Goal: Communication & Community: Answer question/provide support

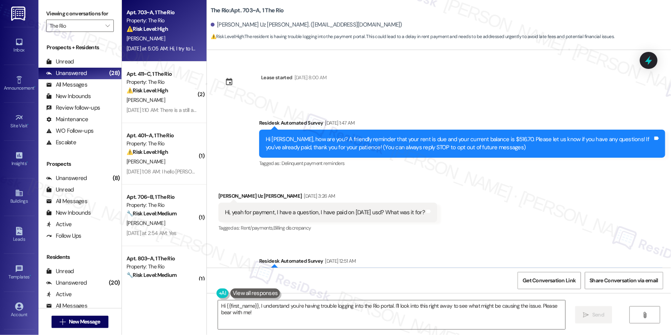
scroll to position [626, 0]
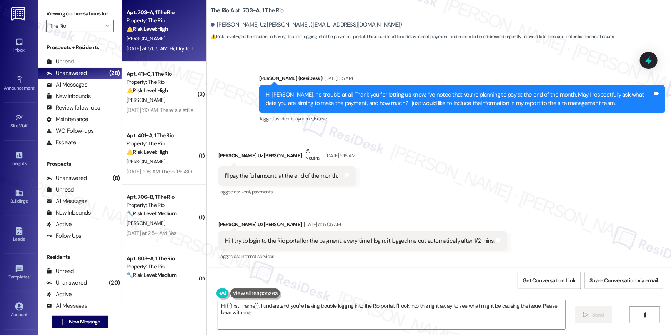
click at [183, 48] on div "[DATE] at 5:05 AM: Hi, I try to login to the Rio portal for the payment, every …" at bounding box center [272, 48] width 290 height 7
click at [446, 205] on div "Received via SMS Tameem Uz Zaman Neutral [DATE] 5:16 AM I'll pay the full amoun…" at bounding box center [439, 199] width 464 height 138
click at [478, 316] on textarea "Hi {{first_name}}, I understand you're having trouble logging into the Rio port…" at bounding box center [391, 314] width 347 height 29
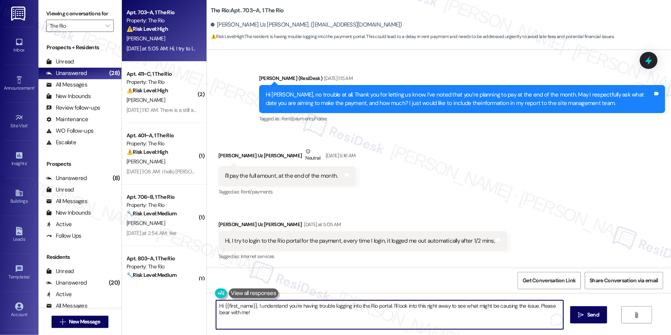
click at [349, 317] on textarea "Hi {{first_name}}, I understand you're having trouble logging into the Rio port…" at bounding box center [389, 314] width 347 height 29
click at [392, 317] on textarea "Hi {{first_name}}, I understand you're having trouble logging into the Rio port…" at bounding box center [389, 314] width 347 height 29
click at [484, 319] on textarea "Hi {{first_name}}, I understand you're having trouble logging into the Rio port…" at bounding box center [389, 314] width 347 height 29
click at [415, 316] on textarea "Hi {{first_name}}, I understand you're having trouble logging into the Rio port…" at bounding box center [389, 314] width 347 height 29
drag, startPoint x: 389, startPoint y: 307, endPoint x: 389, endPoint y: 319, distance: 12.3
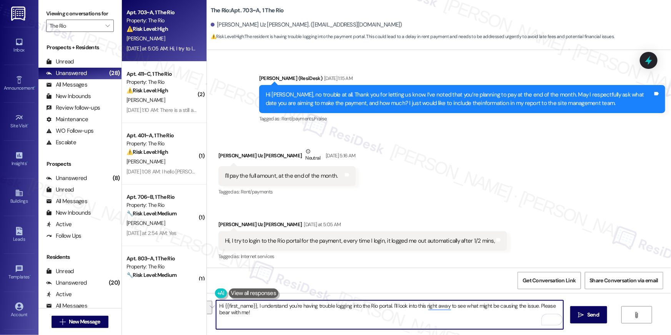
click at [389, 319] on textarea "Hi {{first_name}}, I understand you're having trouble logging into the Rio port…" at bounding box center [389, 314] width 347 height 29
type textarea "Hi {{first_name}}, I understand you're having trouble logging into the Rio port…"
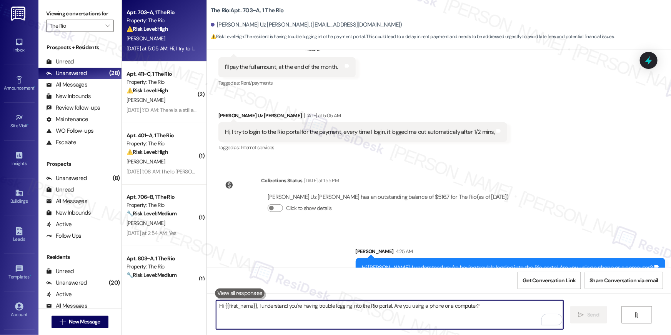
scroll to position [751, 0]
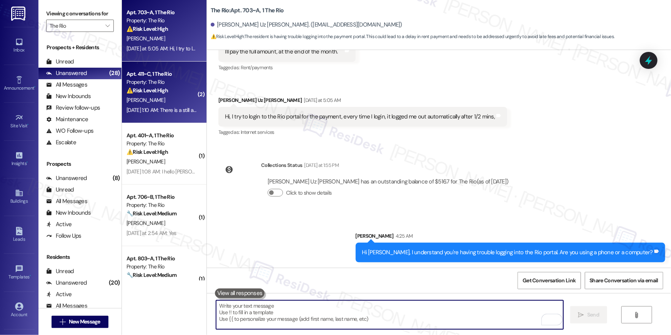
click at [153, 89] on strong "⚠️ Risk Level: High" at bounding box center [148, 90] width 42 height 7
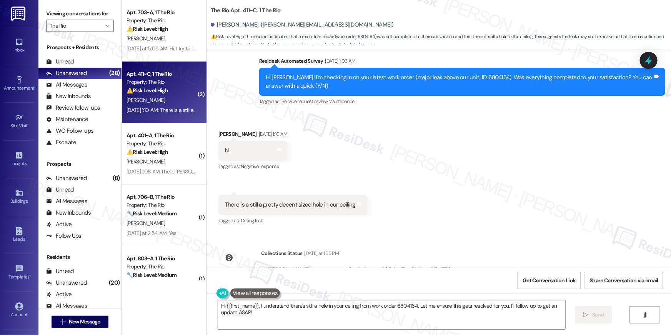
scroll to position [1316, 0]
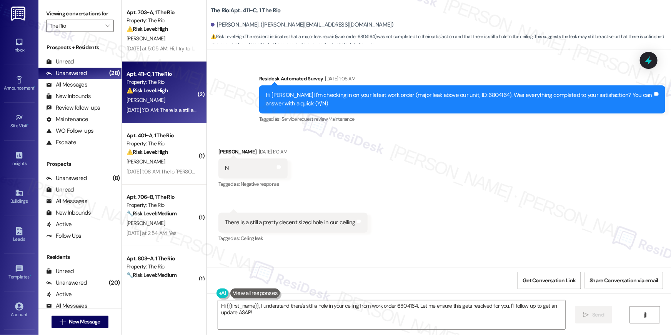
click at [464, 91] on div "Hi [PERSON_NAME]! I'm checking in on your latest work order (major leak above o…" at bounding box center [459, 99] width 387 height 17
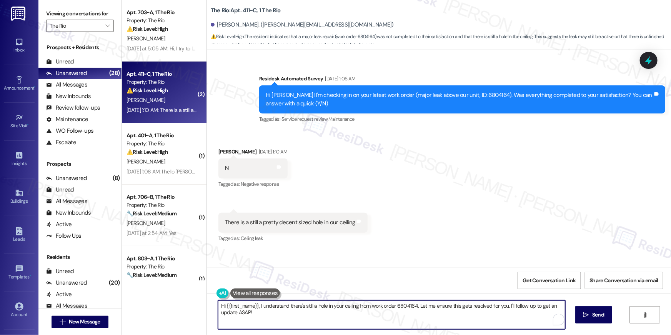
click at [323, 322] on textarea "Hi {{first_name}}, I understand there's still a hole in your ceiling from work …" at bounding box center [391, 314] width 347 height 29
click at [329, 315] on textarea "Hi {{first_name}}, I understand there's still a hole in your ceiling from work …" at bounding box center [391, 314] width 347 height 29
click at [385, 312] on textarea "Hi {{first_name}}, I understand there's still a hole in your ceiling from work …" at bounding box center [389, 314] width 347 height 29
drag, startPoint x: 367, startPoint y: 307, endPoint x: 372, endPoint y: 331, distance: 24.7
click at [372, 331] on div "Hi {{first_name}}, I understand there's still a hole in your ceiling from work …" at bounding box center [439, 322] width 464 height 58
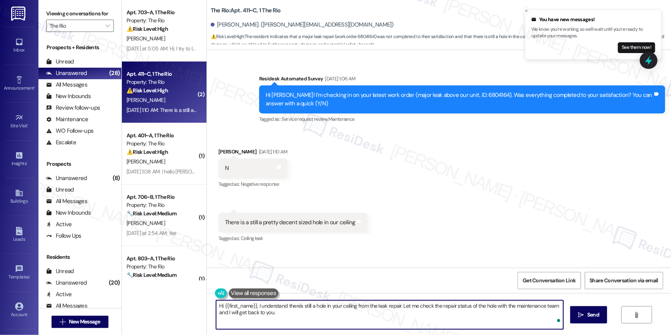
type textarea "Hi {{first_name}}, I understand there's still a hole in your ceiling from the l…"
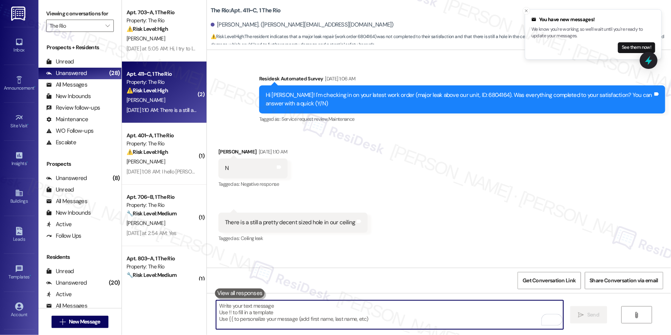
scroll to position [1289, 0]
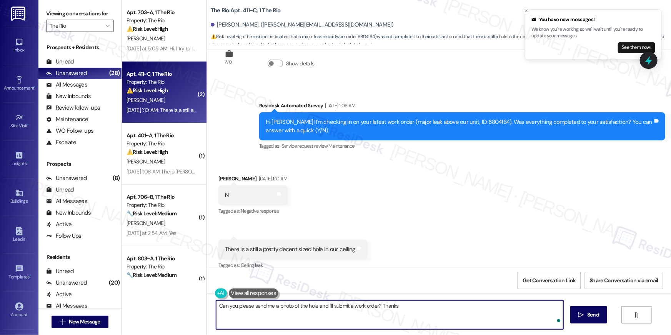
type textarea "Can you please send me a photo of the hole and I'll submit a work order? Thanks!"
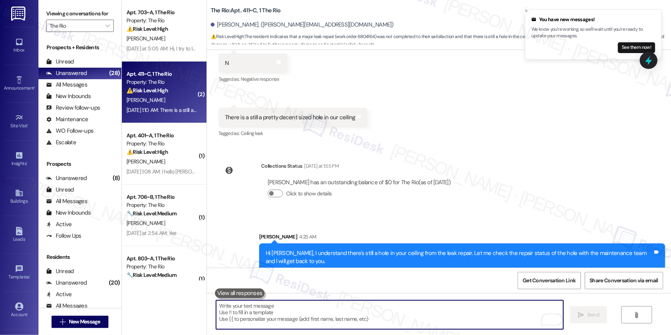
scroll to position [1475, 0]
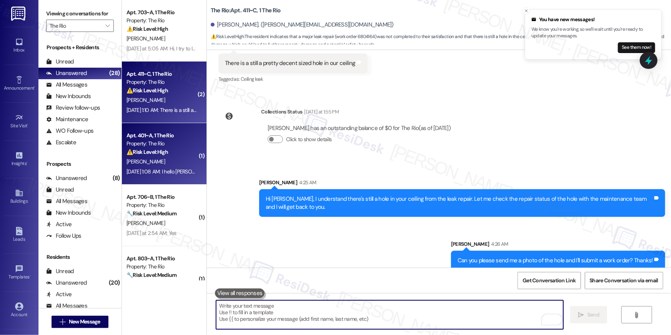
click at [172, 158] on div "[PERSON_NAME]" at bounding box center [162, 162] width 73 height 10
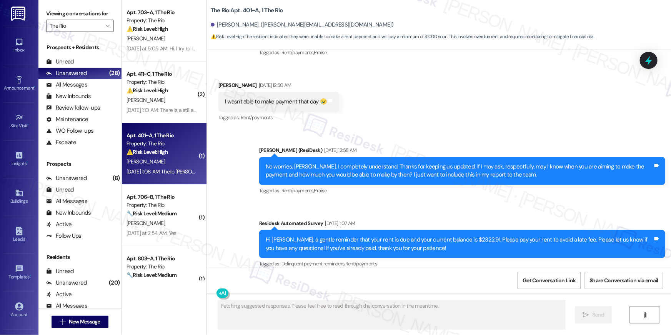
scroll to position [5603, 0]
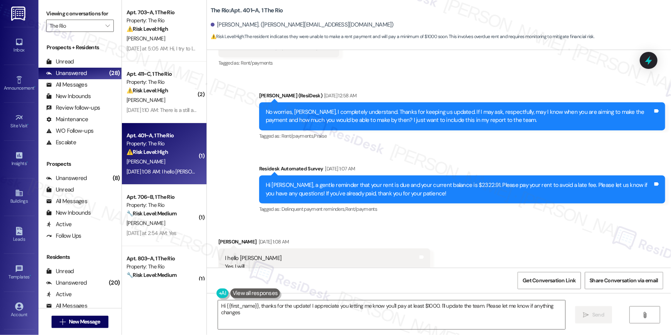
type textarea "Hi {{first_name}}, thanks for the update! I appreciate you letting me know you'…"
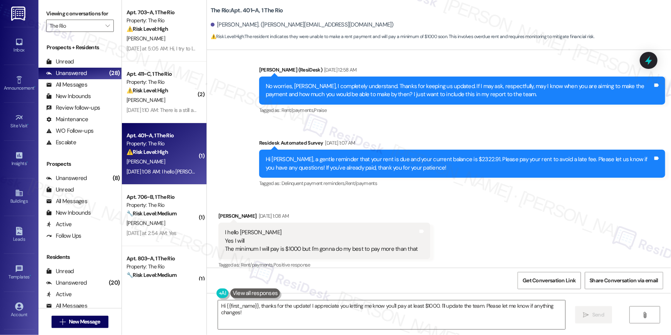
scroll to position [5673, 0]
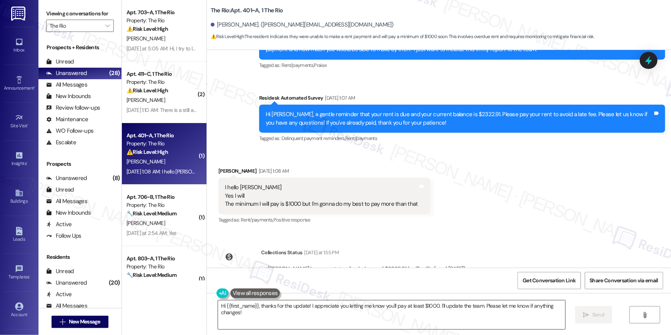
click at [310, 319] on textarea "Hi {{first_name}}, thanks for the update! I appreciate you letting me know you'…" at bounding box center [391, 314] width 347 height 29
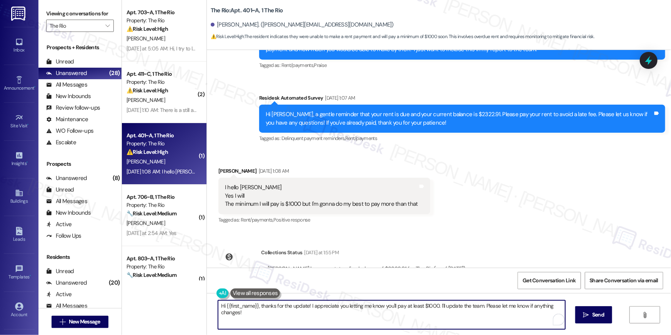
click at [475, 316] on textarea "Hi {{first_name}}, thanks for the update! I appreciate you letting me know you'…" at bounding box center [391, 314] width 347 height 29
drag, startPoint x: 499, startPoint y: 314, endPoint x: 512, endPoint y: 315, distance: 13.1
click at [499, 314] on textarea "Hi {{first_name}}, thanks for the update! I appreciate you letting me know you'…" at bounding box center [389, 314] width 347 height 29
click at [582, 314] on icon "" at bounding box center [582, 315] width 6 height 6
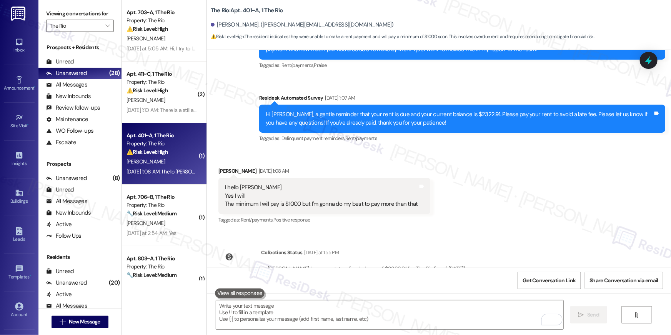
scroll to position [5603, 0]
